Goal: Browse casually

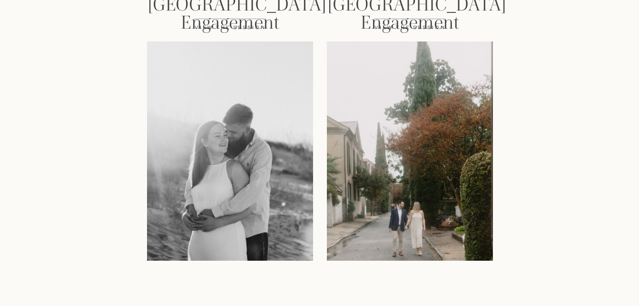
scroll to position [1999, 0]
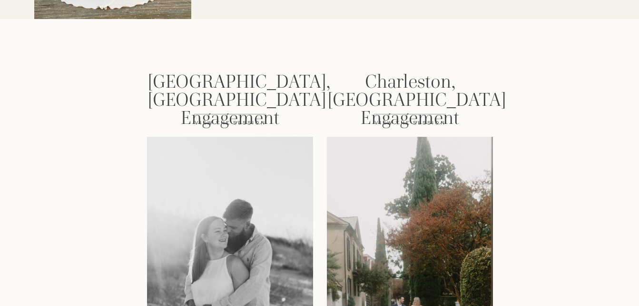
click at [412, 122] on p "view the session" at bounding box center [410, 127] width 101 height 17
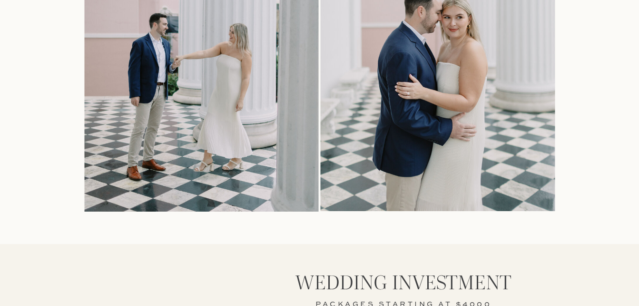
scroll to position [8852, 0]
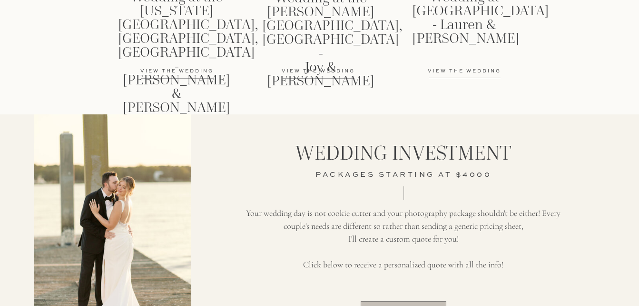
scroll to position [1428, 0]
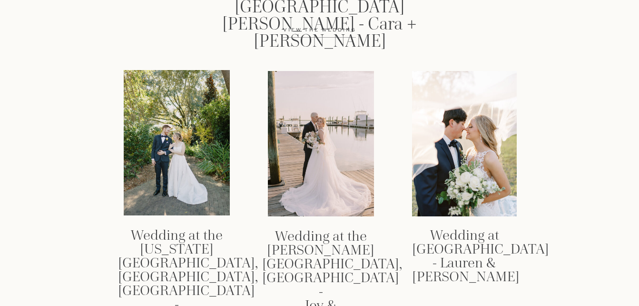
click at [183, 145] on div at bounding box center [177, 142] width 106 height 145
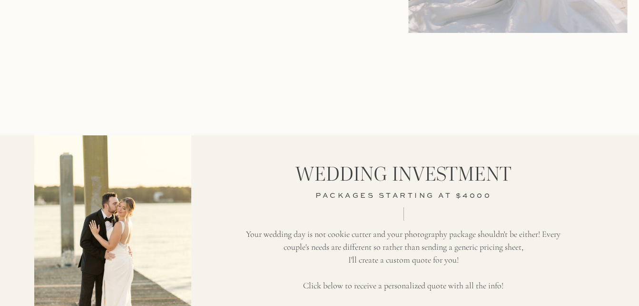
scroll to position [3284, 0]
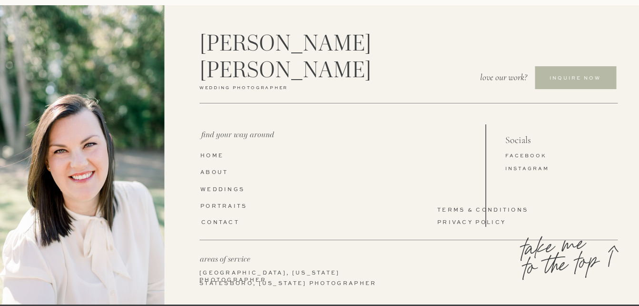
scroll to position [3379, 0]
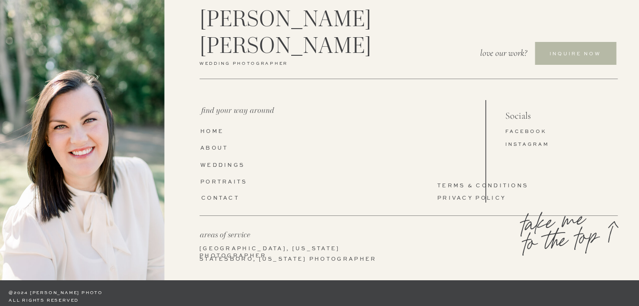
click at [239, 183] on nav "Portraits" at bounding box center [230, 182] width 60 height 8
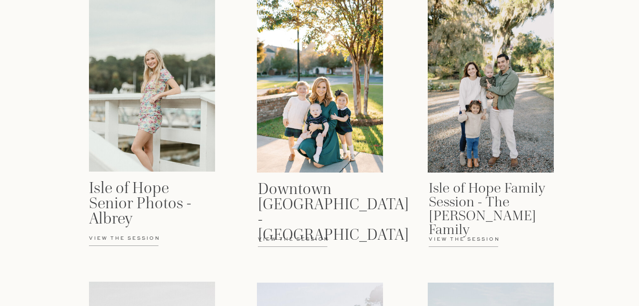
scroll to position [1520, 0]
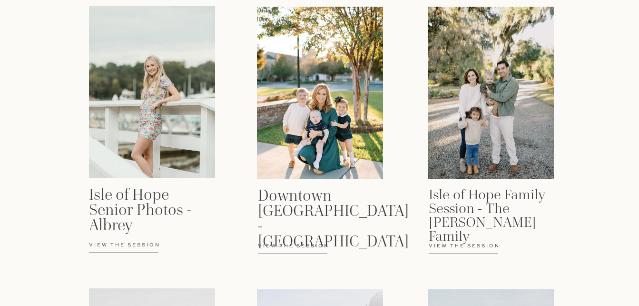
click at [319, 198] on h3 "Downtown Statesboro - The Douglases" at bounding box center [317, 211] width 118 height 47
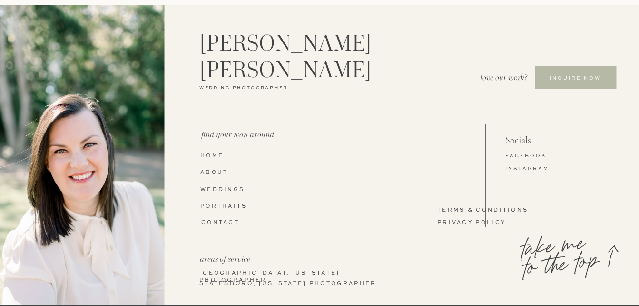
scroll to position [2125, 0]
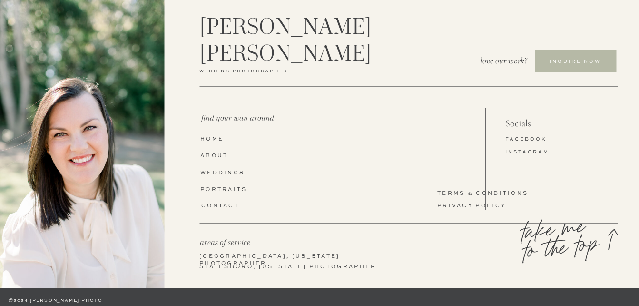
click at [233, 173] on nav "WEddings" at bounding box center [226, 173] width 52 height 8
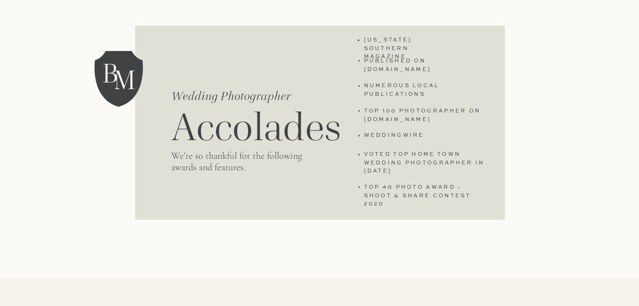
scroll to position [2124, 0]
